Goal: Register for event/course

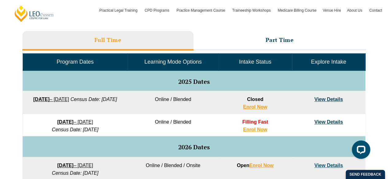
scroll to position [276, 0]
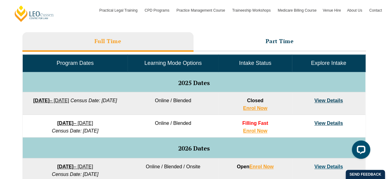
click at [317, 123] on link "View Details" at bounding box center [328, 123] width 29 height 5
